Goal: Navigation & Orientation: Find specific page/section

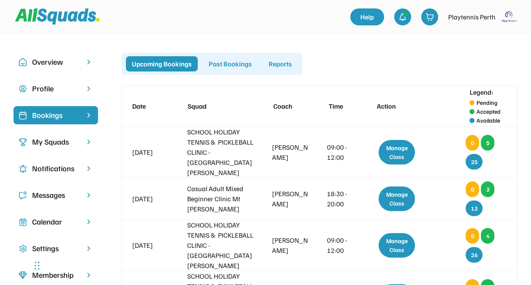
click at [54, 64] on div "Overview" at bounding box center [55, 61] width 47 height 11
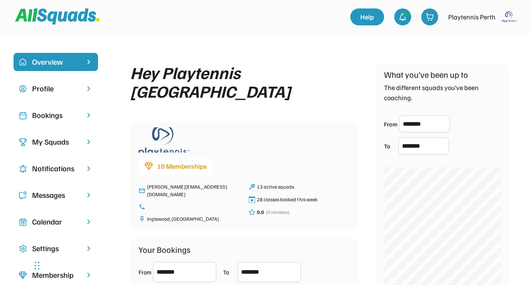
click at [50, 113] on div "Bookings" at bounding box center [55, 114] width 47 height 11
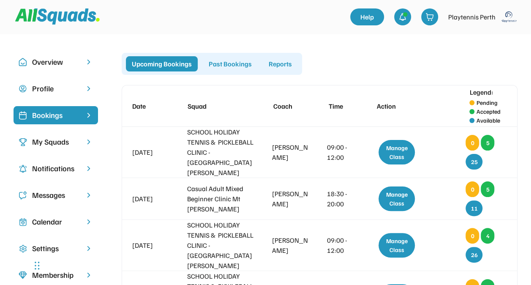
click at [47, 139] on div "My Squads" at bounding box center [55, 141] width 47 height 11
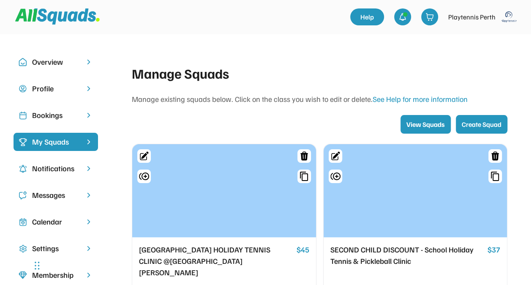
click at [57, 114] on div "Bookings" at bounding box center [55, 114] width 47 height 11
